Goal: Find specific page/section: Find specific page/section

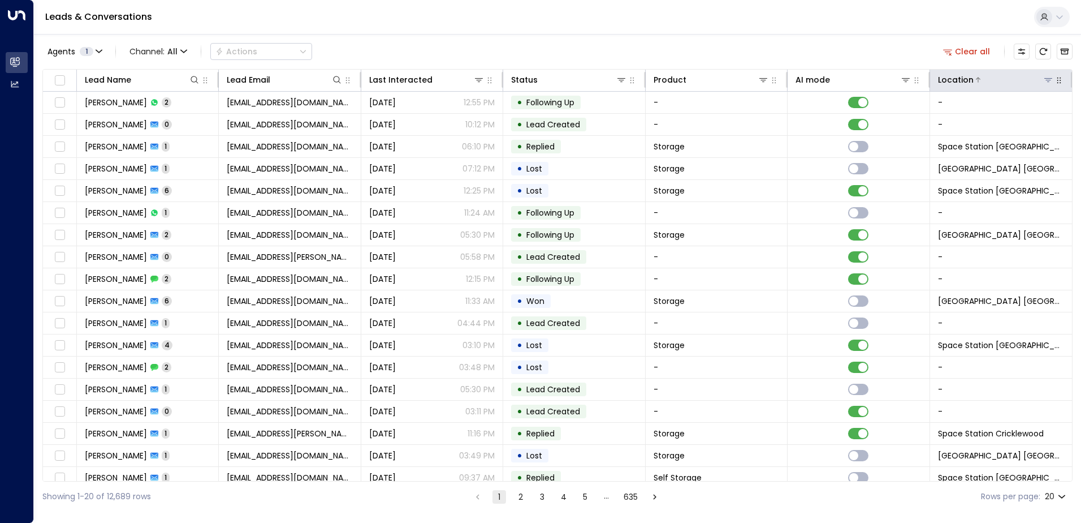
click at [1043, 81] on button at bounding box center [1048, 79] width 11 height 11
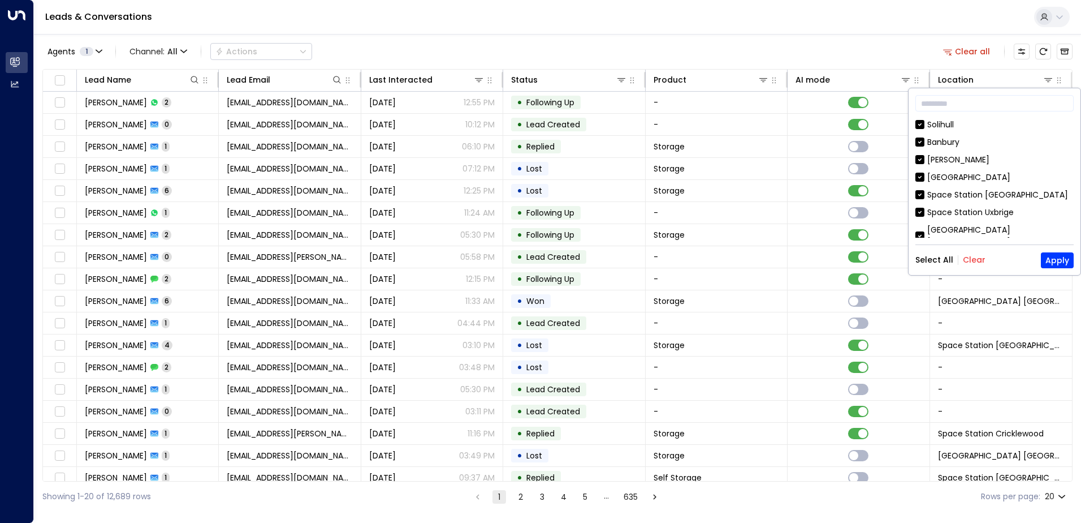
click at [970, 259] on button "Clear" at bounding box center [974, 259] width 23 height 9
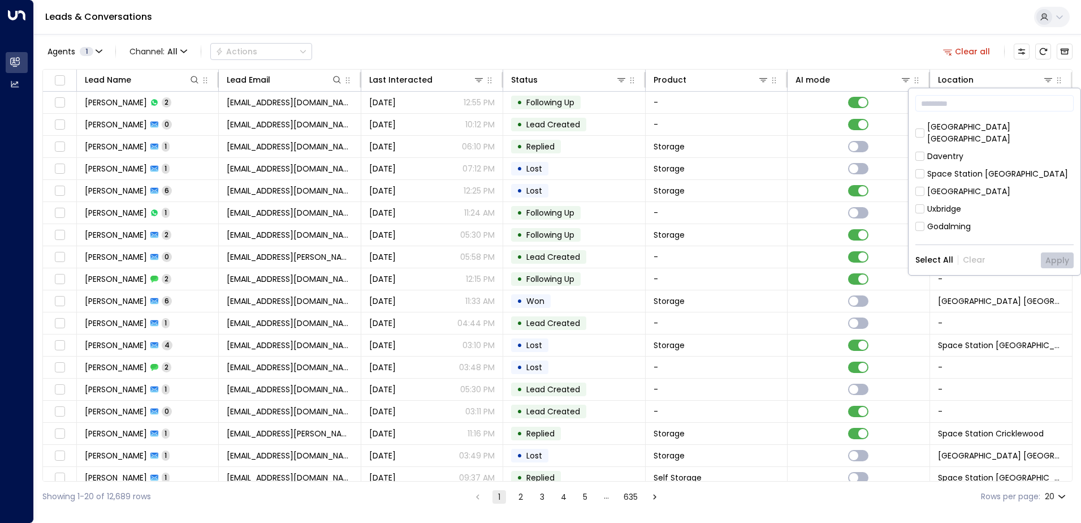
scroll to position [629, 0]
click at [930, 297] on div "Space Station [GEOGRAPHIC_DATA]" at bounding box center [997, 303] width 141 height 12
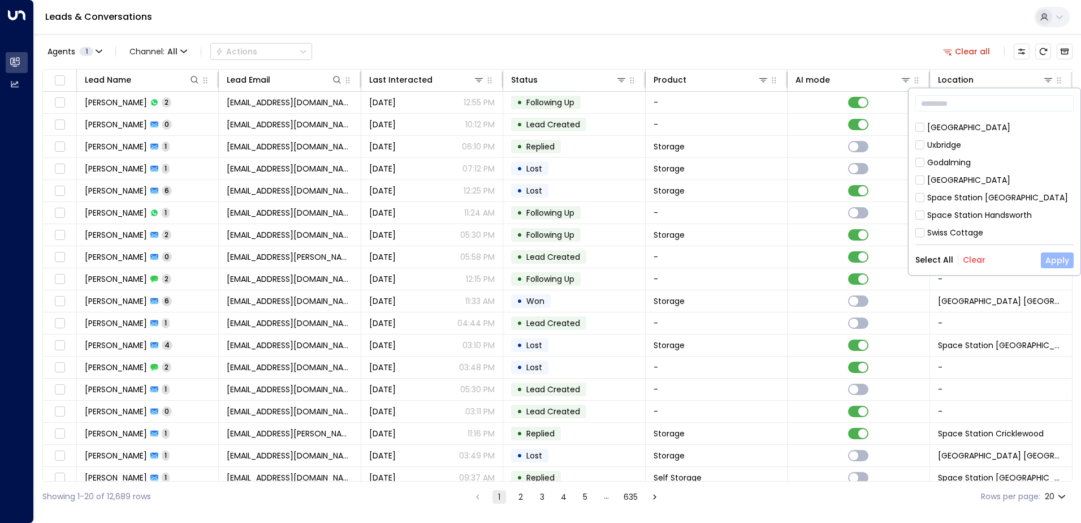
click at [1060, 260] on button "Apply" at bounding box center [1057, 260] width 33 height 16
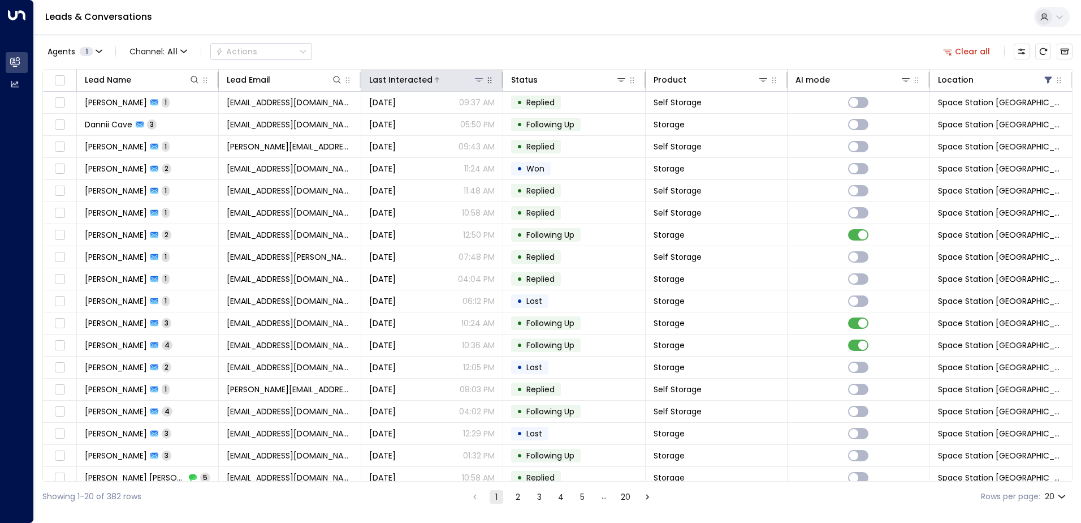
click at [434, 83] on div at bounding box center [459, 79] width 52 height 11
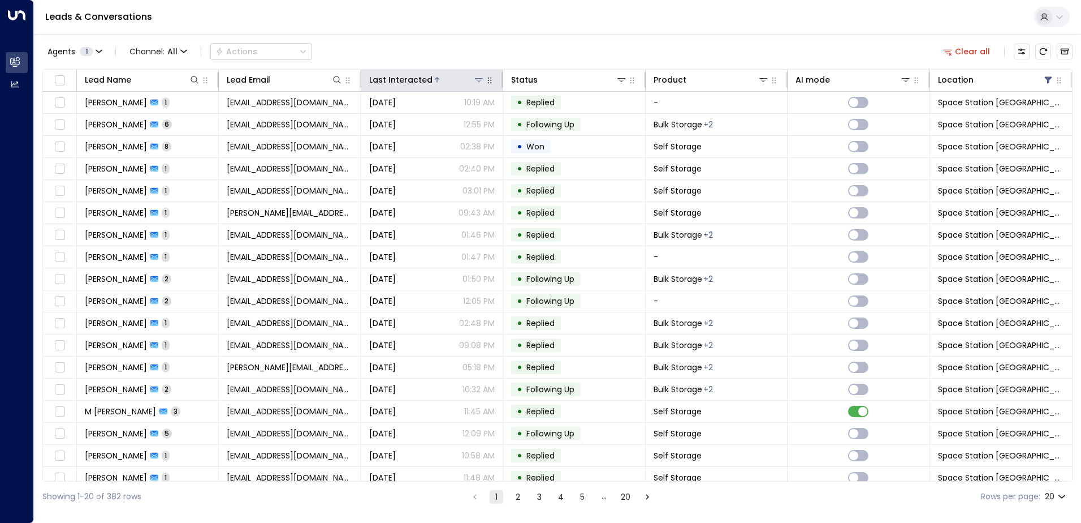
click at [434, 83] on div at bounding box center [459, 79] width 52 height 11
